Goal: Task Accomplishment & Management: Use online tool/utility

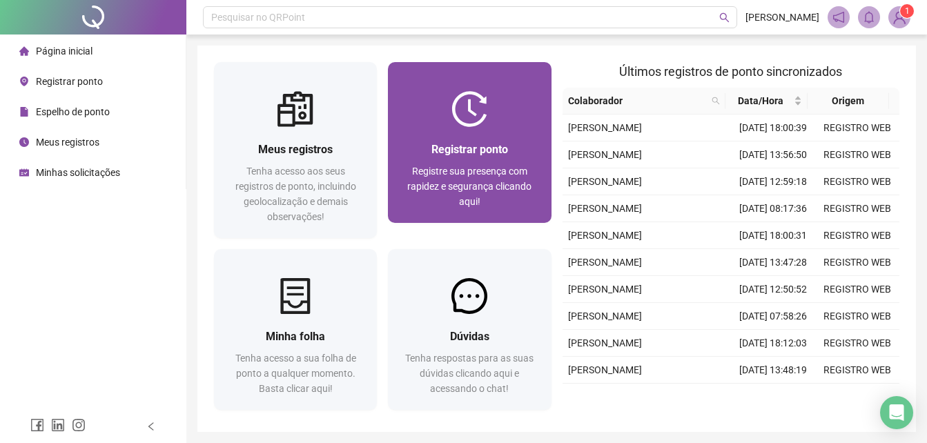
click at [513, 110] on div at bounding box center [469, 109] width 163 height 36
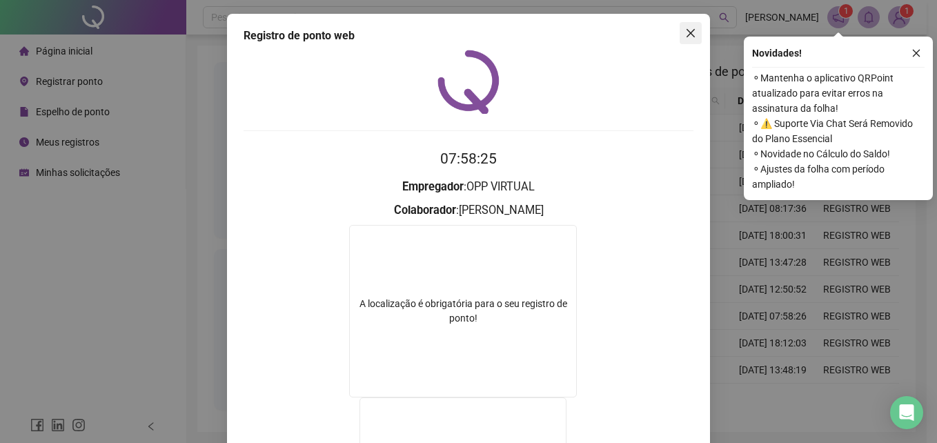
click at [695, 33] on span "Close" at bounding box center [691, 33] width 22 height 11
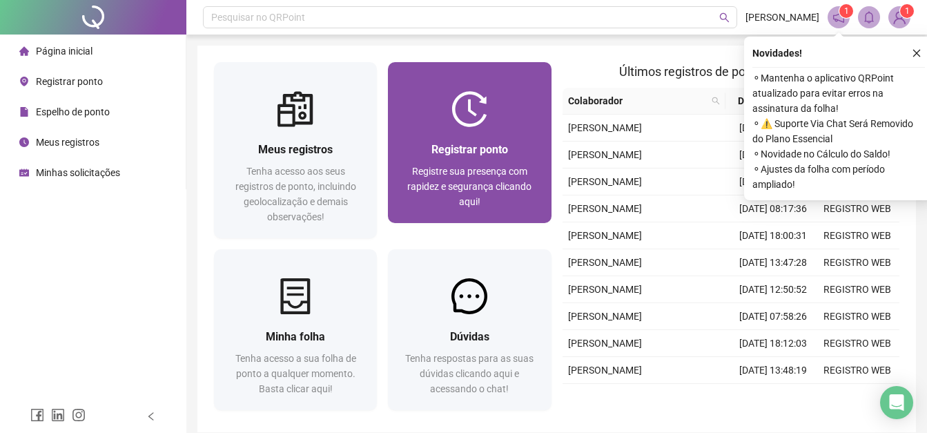
click at [404, 190] on div "Registre sua presença com rapidez e segurança clicando aqui!" at bounding box center [469, 187] width 130 height 46
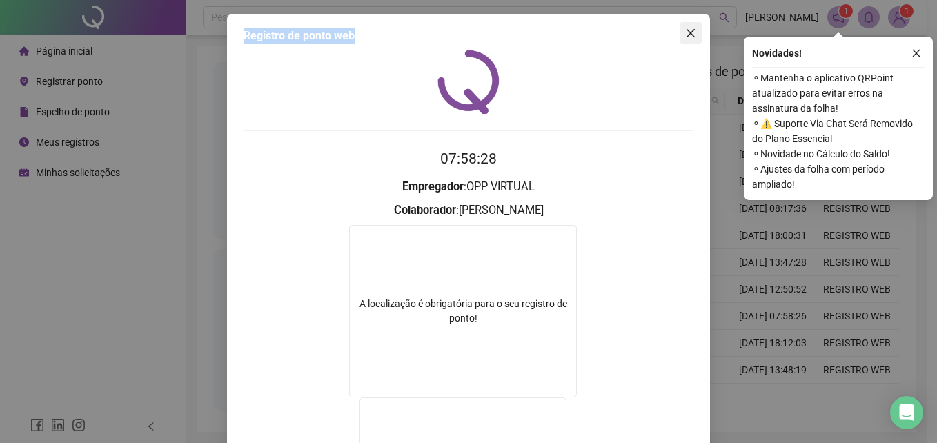
click at [675, 33] on div "Registro de ponto web 07:58:28 Empregador : OPP VIRTUAL Colaborador : [PERSON_N…" at bounding box center [468, 331] width 483 height 635
click at [680, 33] on span "Close" at bounding box center [691, 33] width 22 height 11
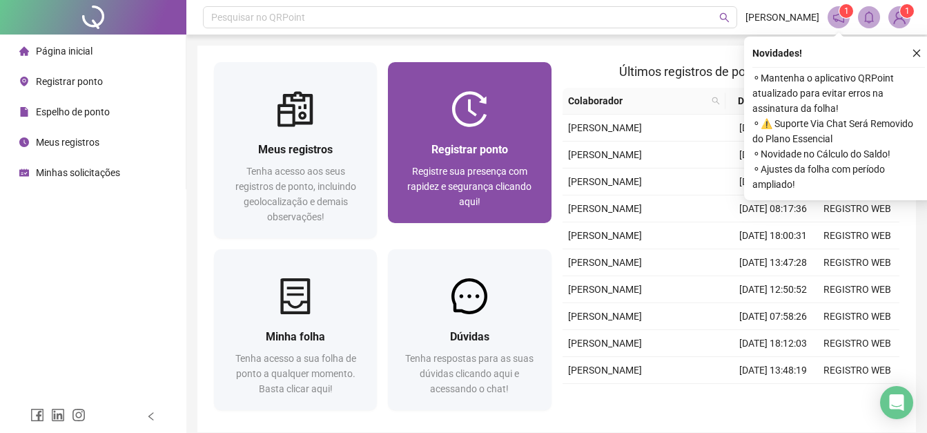
click at [462, 133] on div "Registrar ponto Registre sua presença com rapidez e segurança clicando aqui!" at bounding box center [469, 175] width 163 height 96
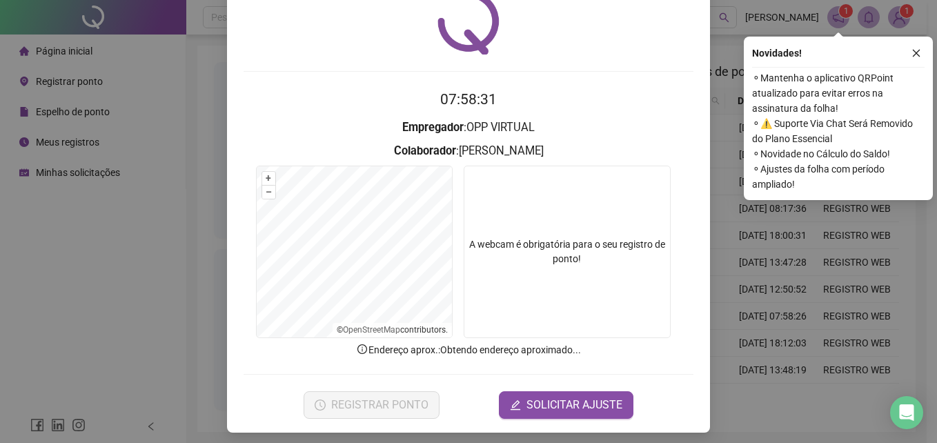
scroll to position [66, 0]
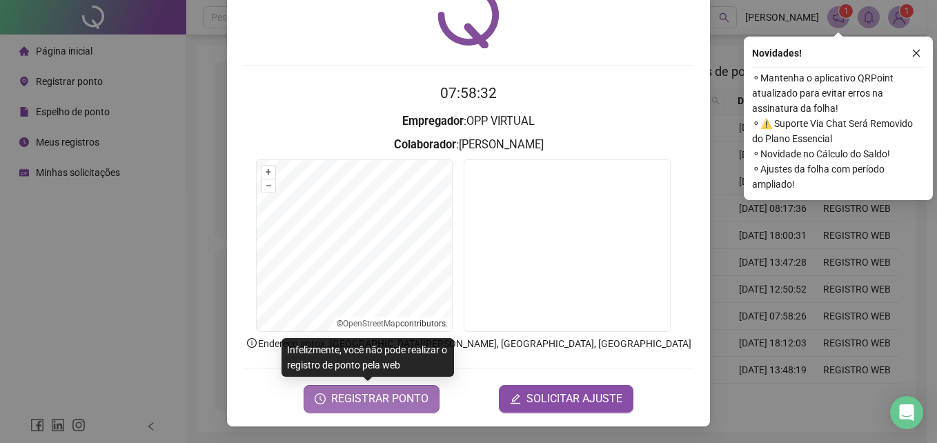
click at [399, 399] on span "REGISTRAR PONTO" at bounding box center [379, 399] width 97 height 17
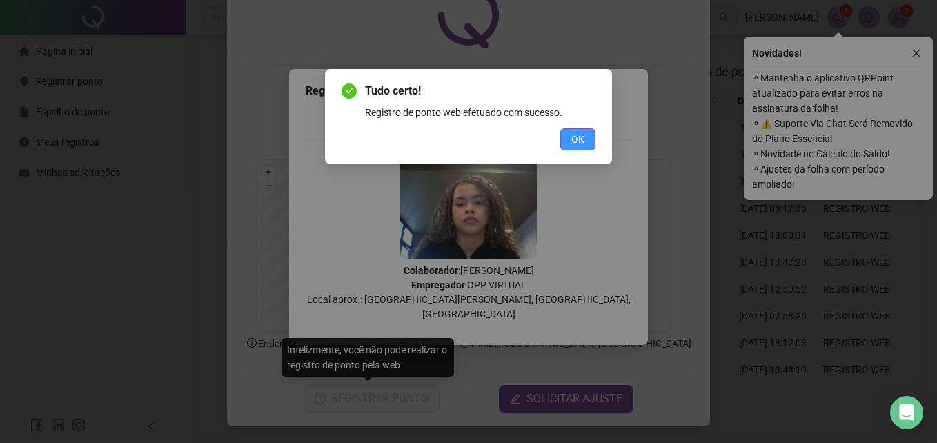
click at [566, 140] on button "OK" at bounding box center [577, 139] width 35 height 22
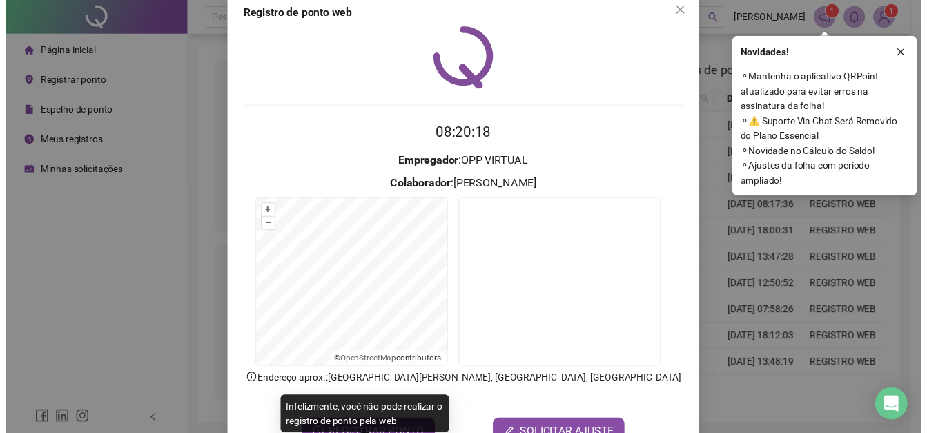
scroll to position [0, 0]
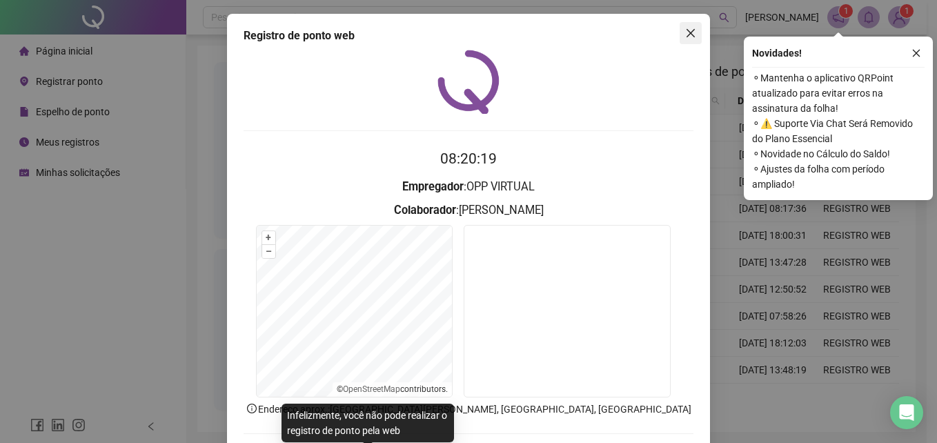
click at [687, 32] on icon "close" at bounding box center [691, 33] width 8 height 8
